Goal: Transaction & Acquisition: Purchase product/service

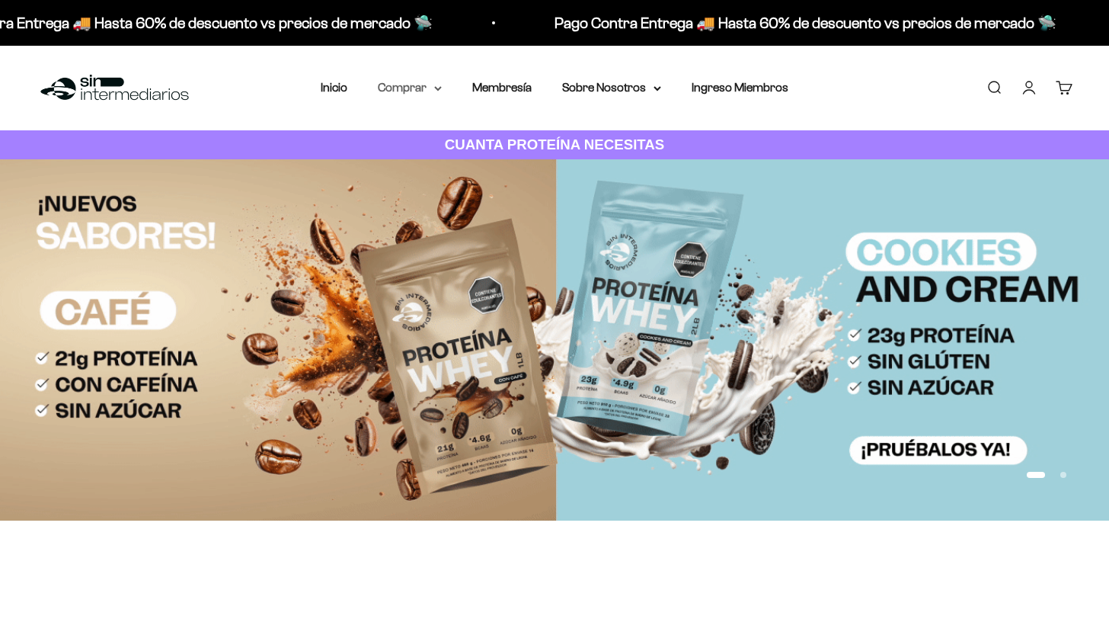
click at [418, 92] on summary "Comprar" at bounding box center [410, 88] width 64 height 20
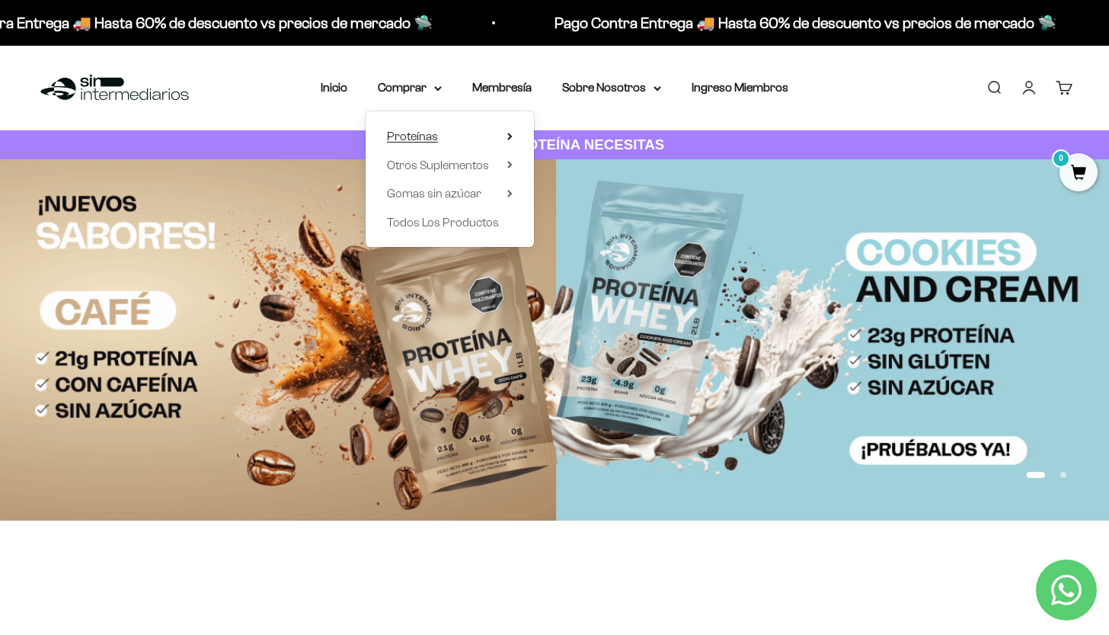
click at [421, 132] on span "Proteínas" at bounding box center [412, 136] width 51 height 13
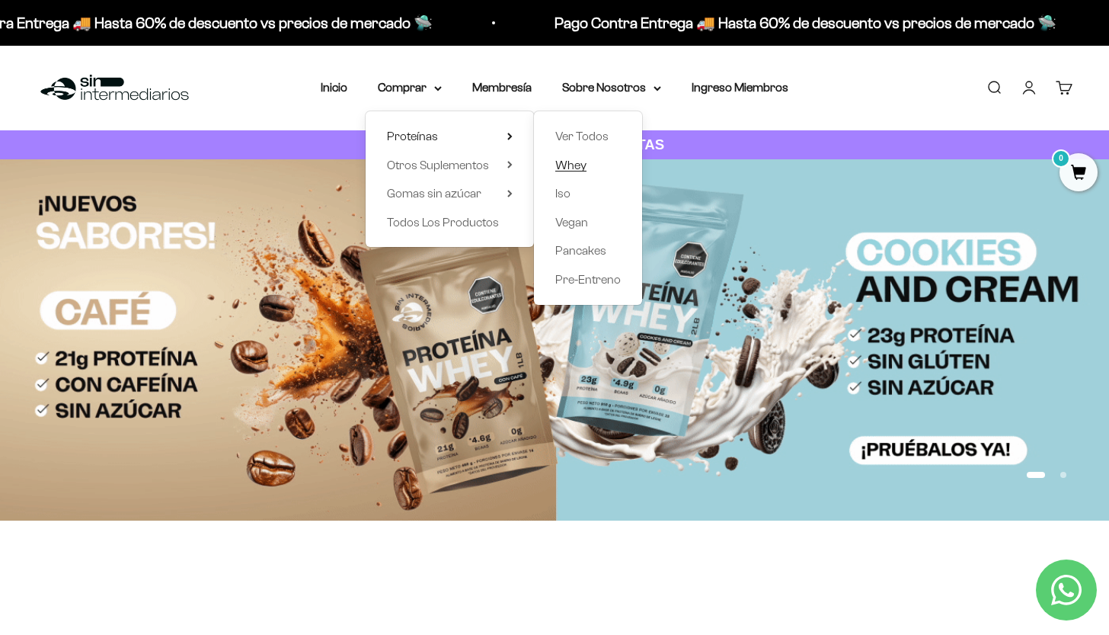
click at [570, 159] on span "Whey" at bounding box center [570, 164] width 31 height 13
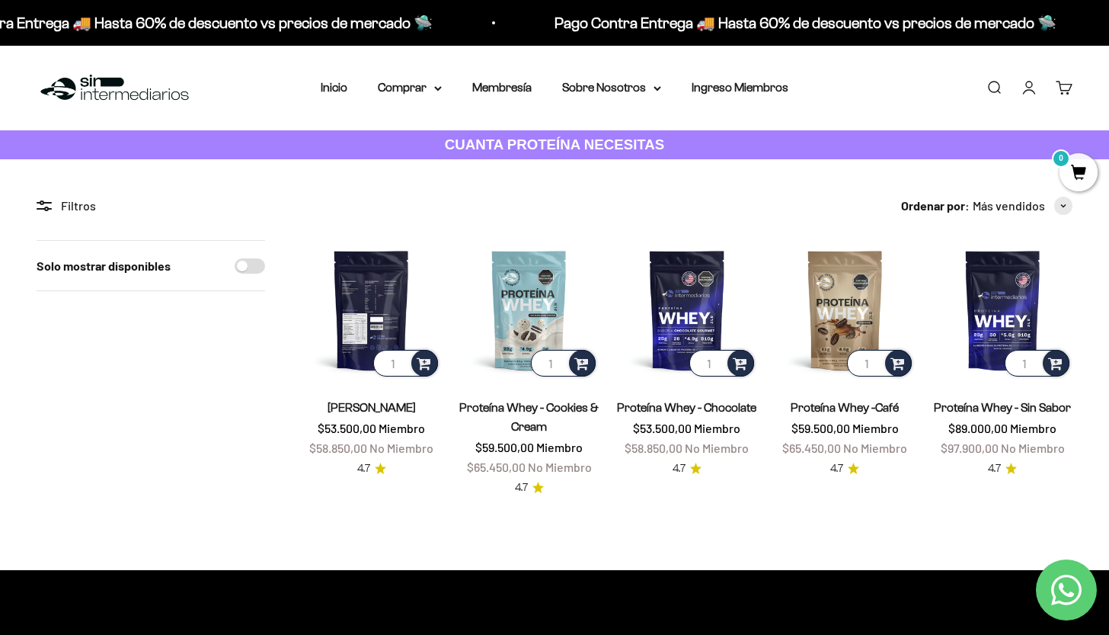
click at [386, 280] on img at bounding box center [371, 309] width 139 height 139
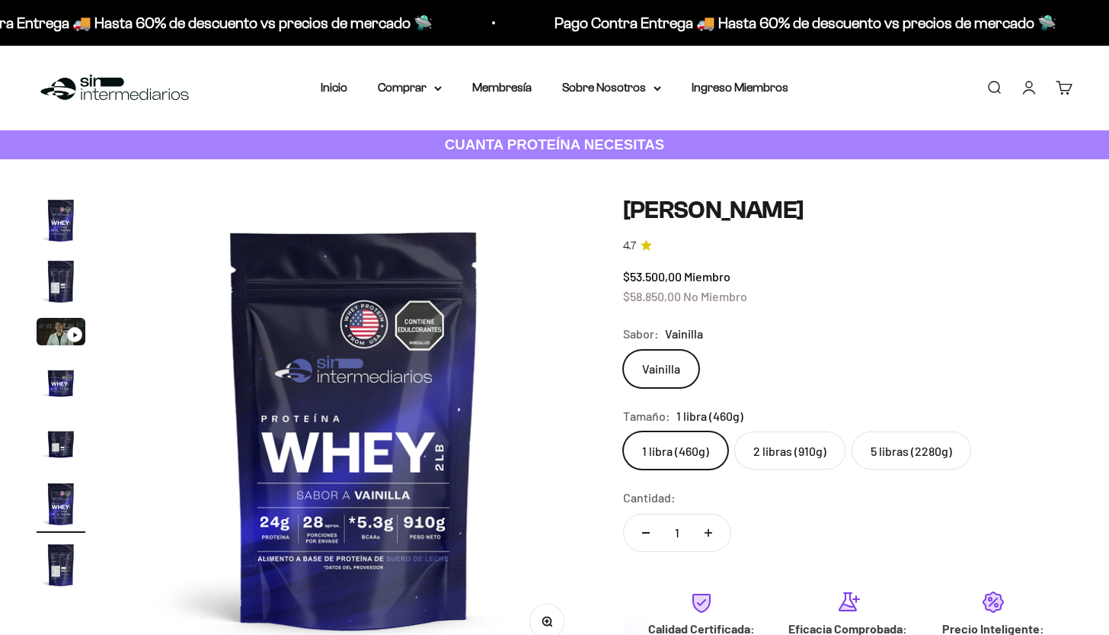
scroll to position [0, 2414]
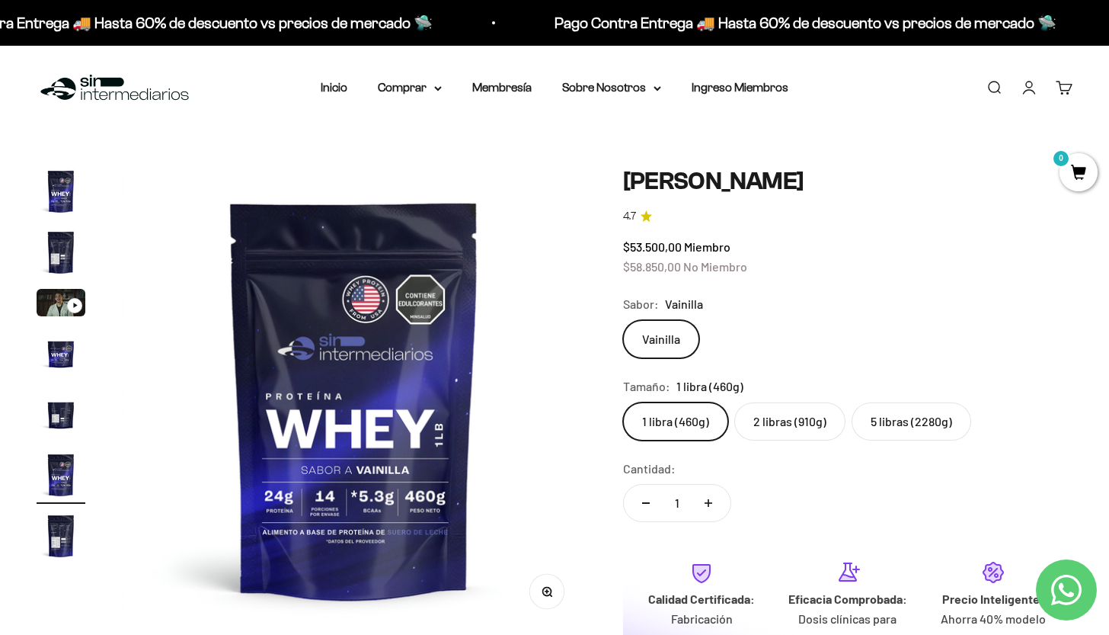
click at [907, 419] on label "5 libras (2280g)" at bounding box center [912, 421] width 120 height 38
click at [623, 402] on input "5 libras (2280g)" at bounding box center [623, 402] width 1 height 1
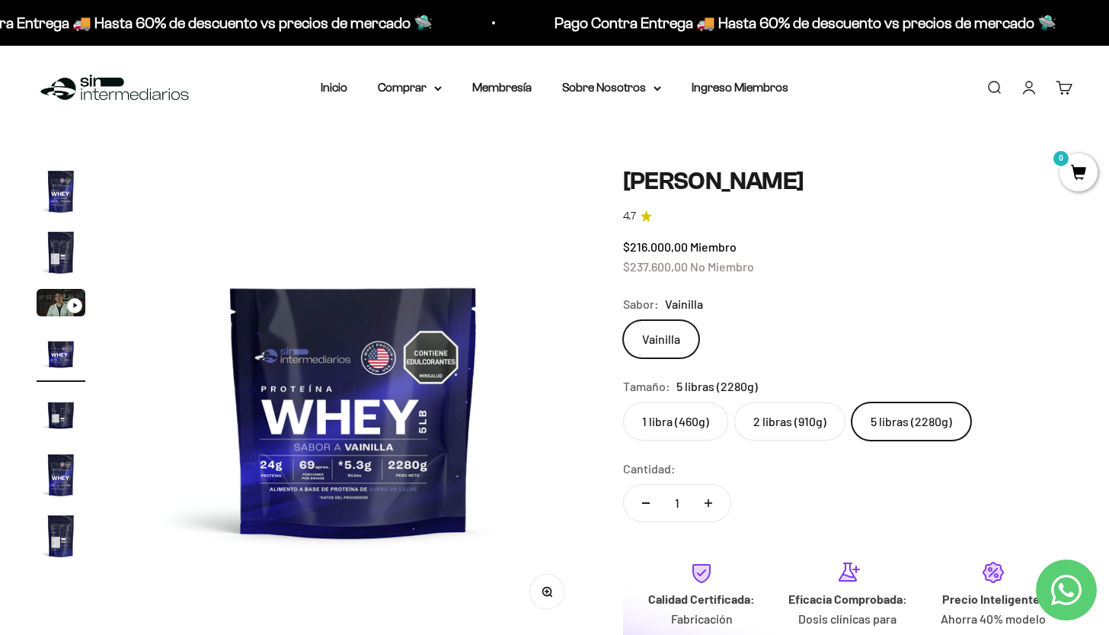
click at [824, 427] on label "2 libras (910g)" at bounding box center [790, 421] width 111 height 38
click at [623, 402] on input "2 libras (910g)" at bounding box center [623, 402] width 1 height 1
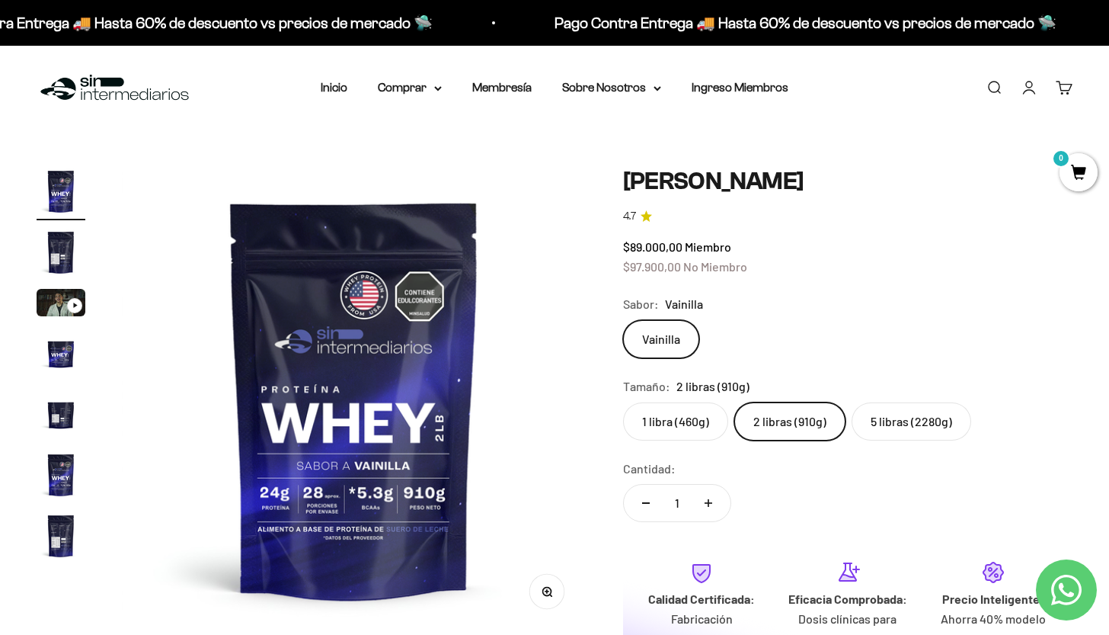
click at [724, 498] on button "Aumentar cantidad" at bounding box center [709, 503] width 44 height 37
type input "2"
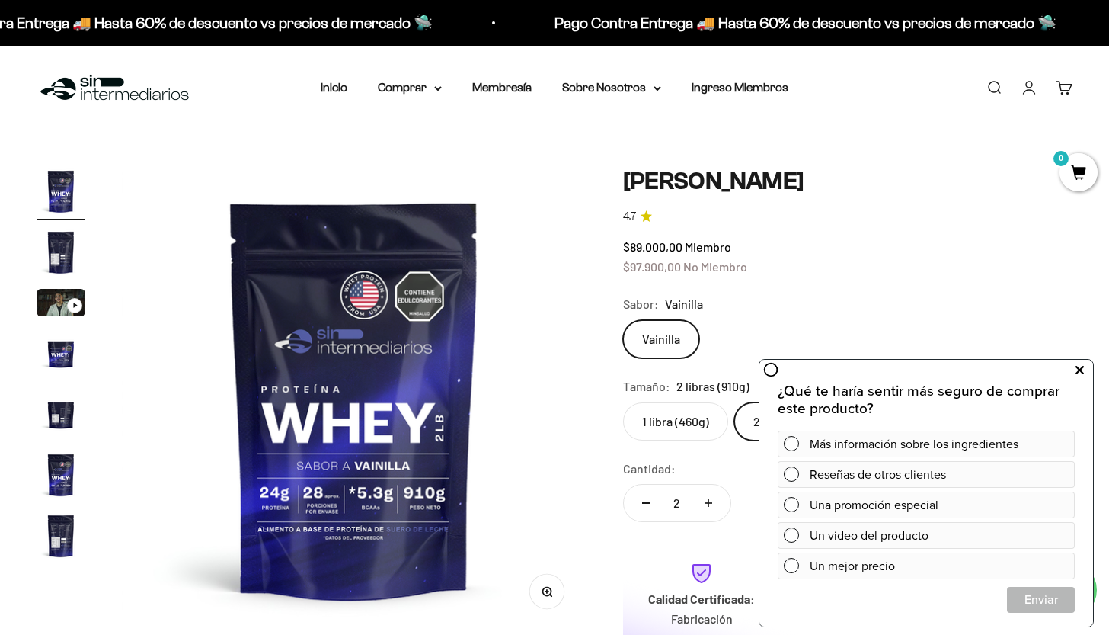
click at [1074, 367] on button at bounding box center [1079, 370] width 27 height 24
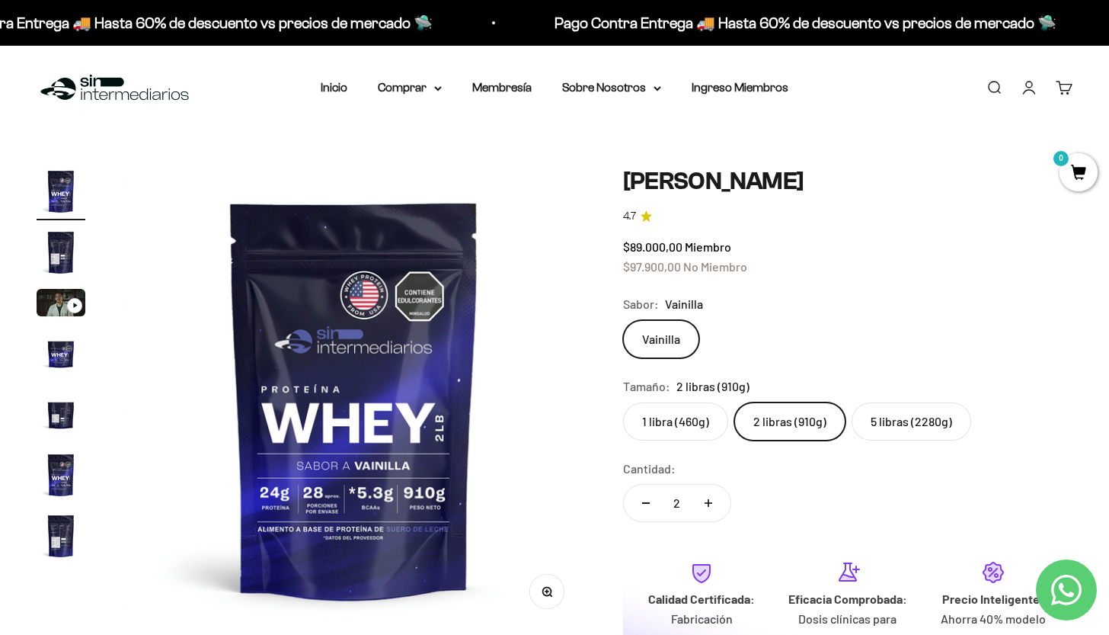
click at [920, 427] on label "5 libras (2280g)" at bounding box center [912, 421] width 120 height 38
click at [623, 402] on input "5 libras (2280g)" at bounding box center [623, 402] width 1 height 1
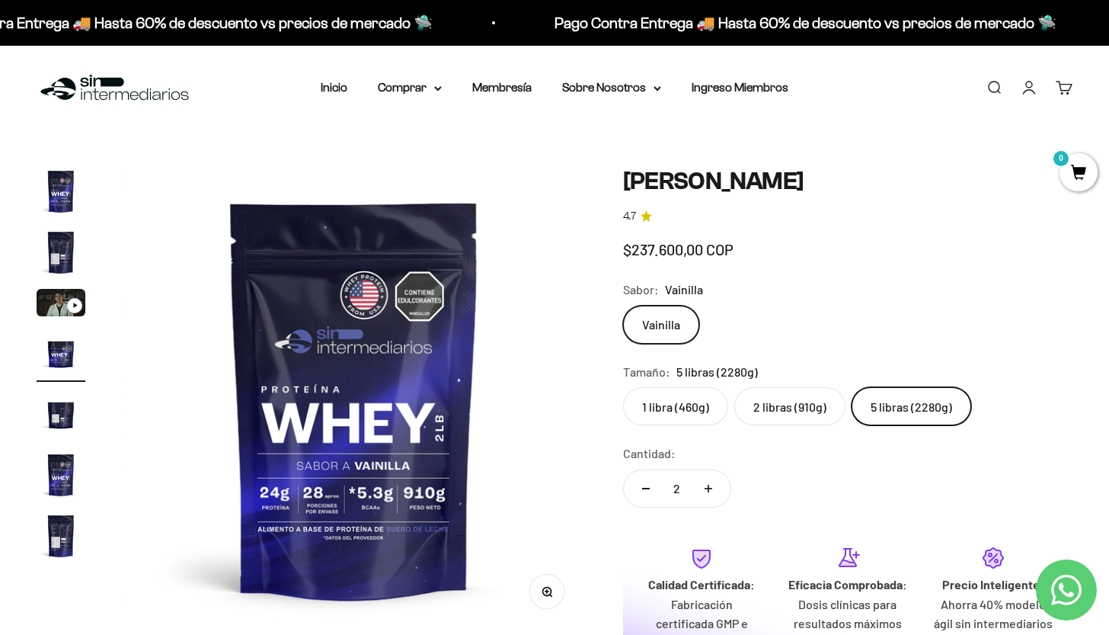
scroll to position [0, 1449]
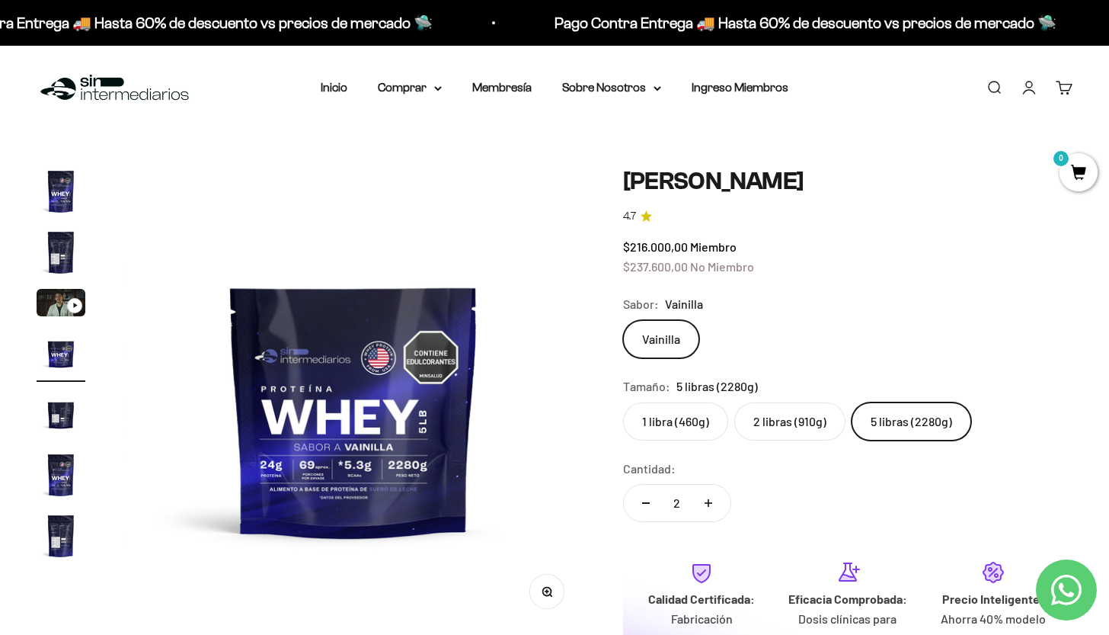
click at [658, 501] on button "Reducir cantidad" at bounding box center [646, 503] width 44 height 37
type input "1"
click at [642, 86] on summary "Sobre Nosotros" at bounding box center [611, 88] width 99 height 20
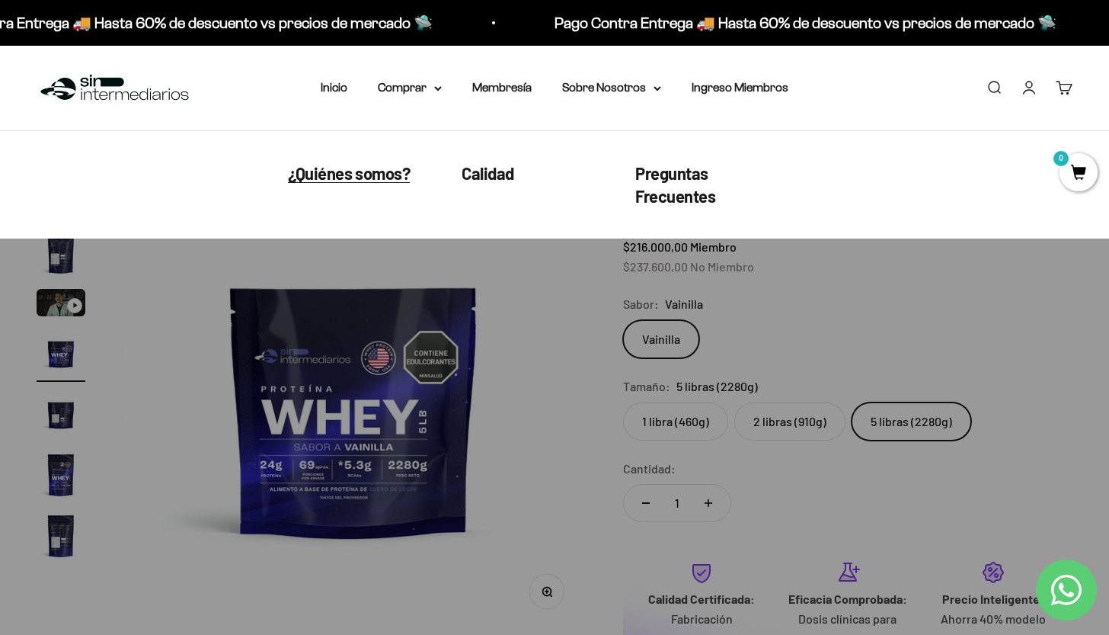
click at [382, 174] on span "¿Quiénes somos?" at bounding box center [349, 173] width 122 height 20
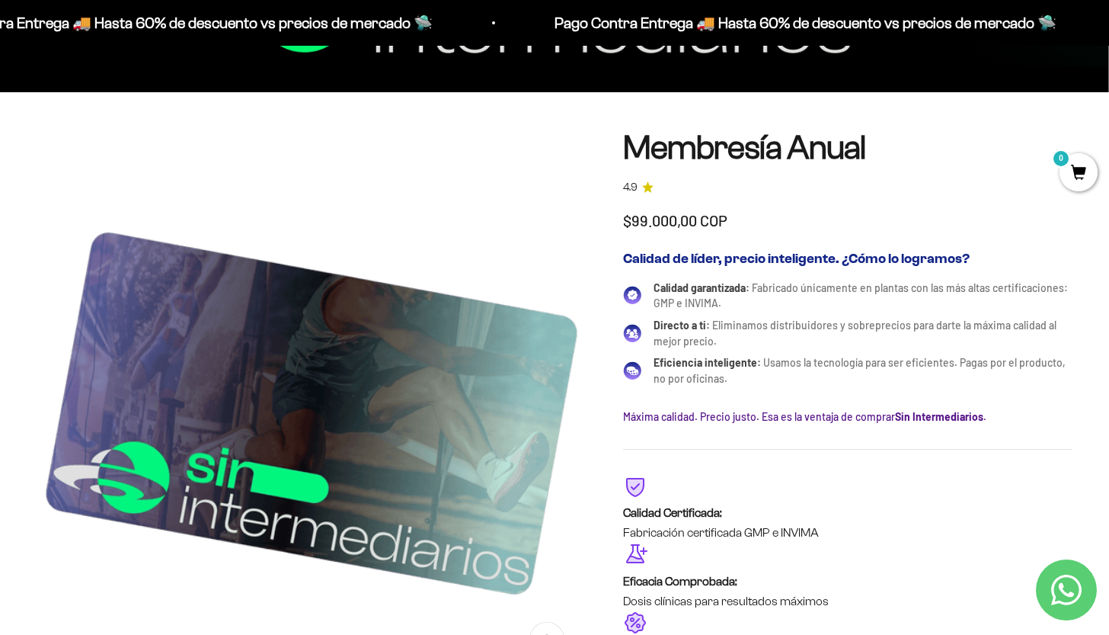
scroll to position [2412, 0]
